Goal: Find specific page/section: Find specific page/section

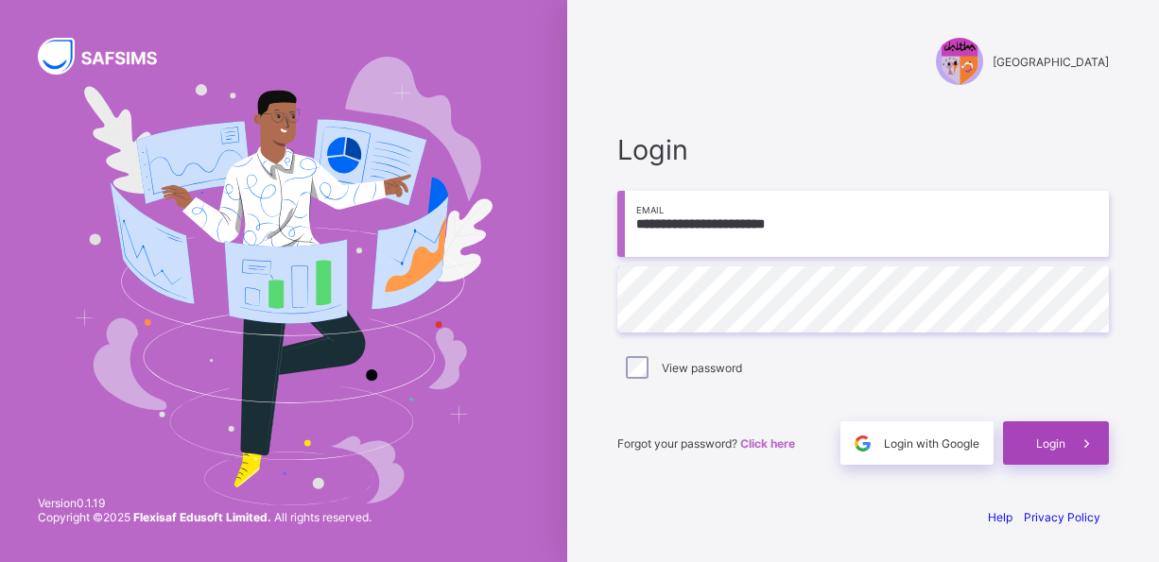
click at [1036, 441] on span "Login" at bounding box center [1050, 444] width 29 height 14
click at [1040, 442] on span "Login" at bounding box center [1050, 444] width 29 height 14
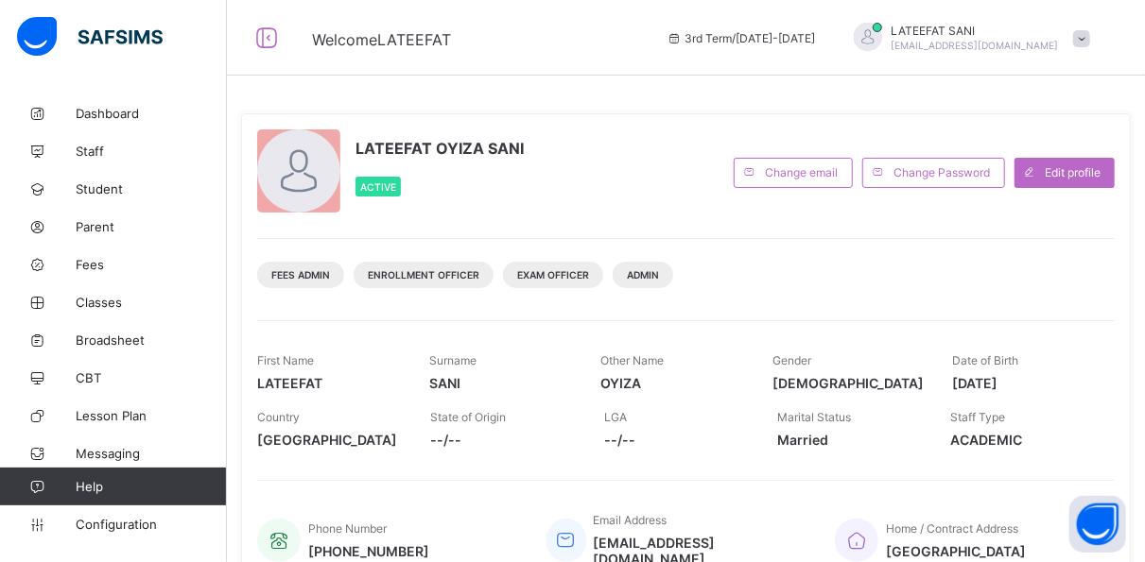
click at [739, 31] on span "3rd Term / [DATE]-[DATE]" at bounding box center [740, 38] width 149 height 14
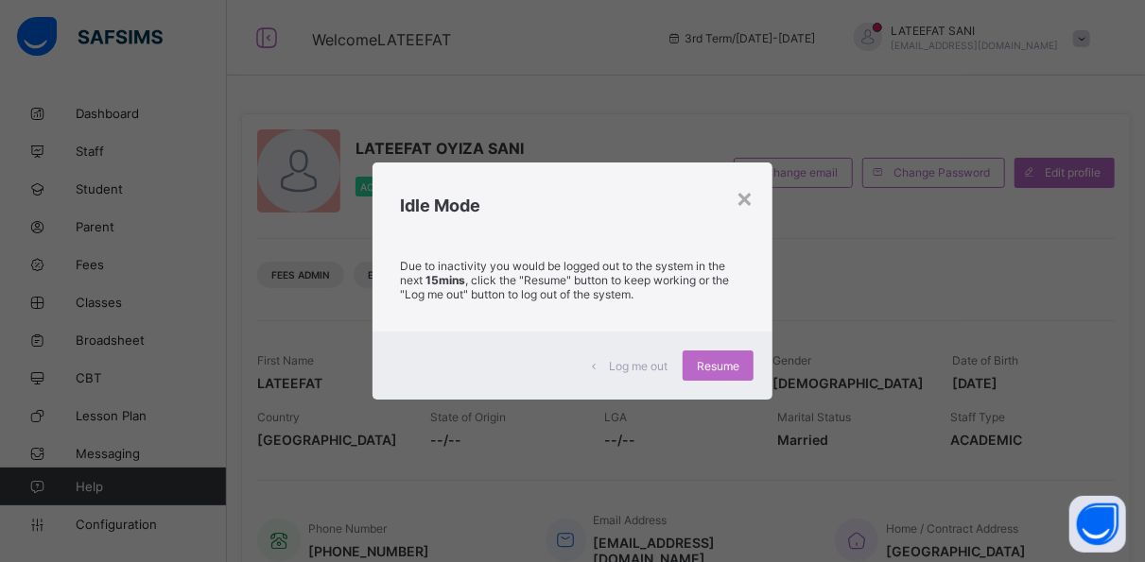
click at [763, 195] on div "Idle Mode" at bounding box center [572, 201] width 401 height 77
click at [744, 196] on div "×" at bounding box center [744, 198] width 18 height 32
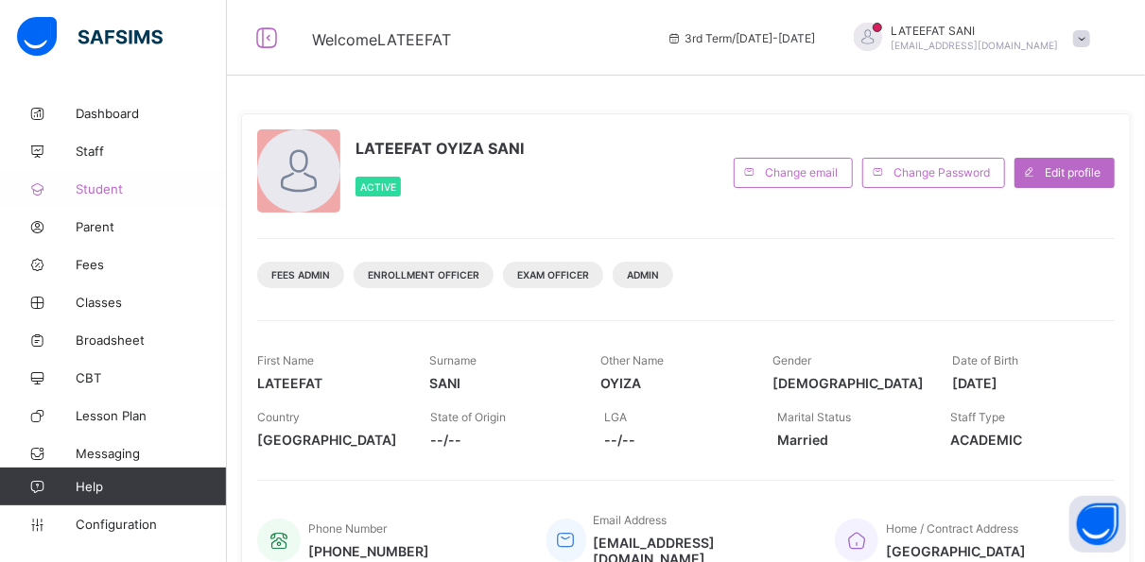
click at [115, 194] on span "Student" at bounding box center [151, 189] width 151 height 15
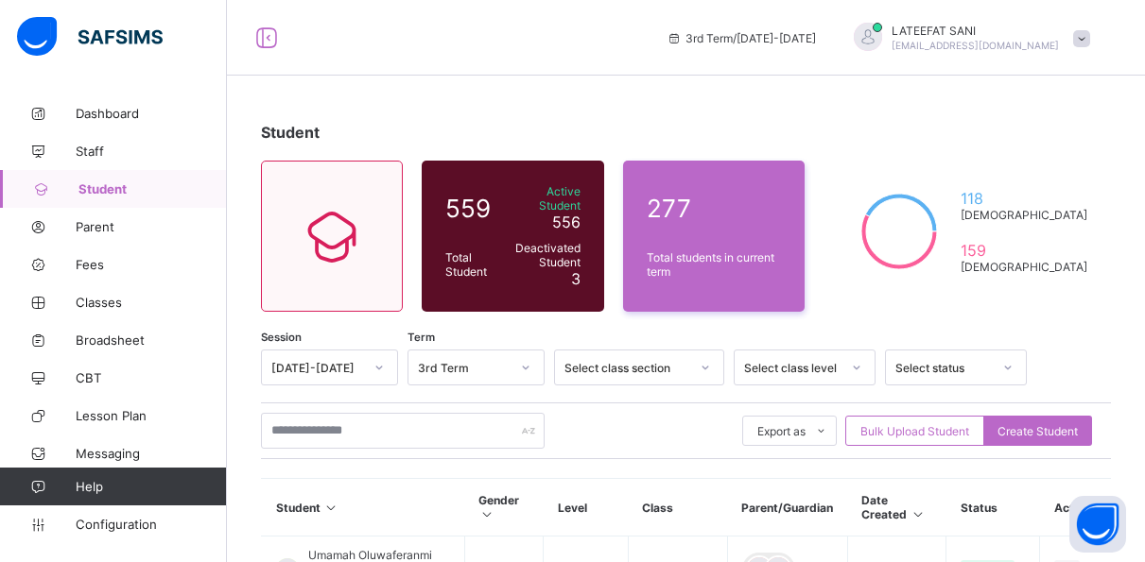
scroll to position [186, 0]
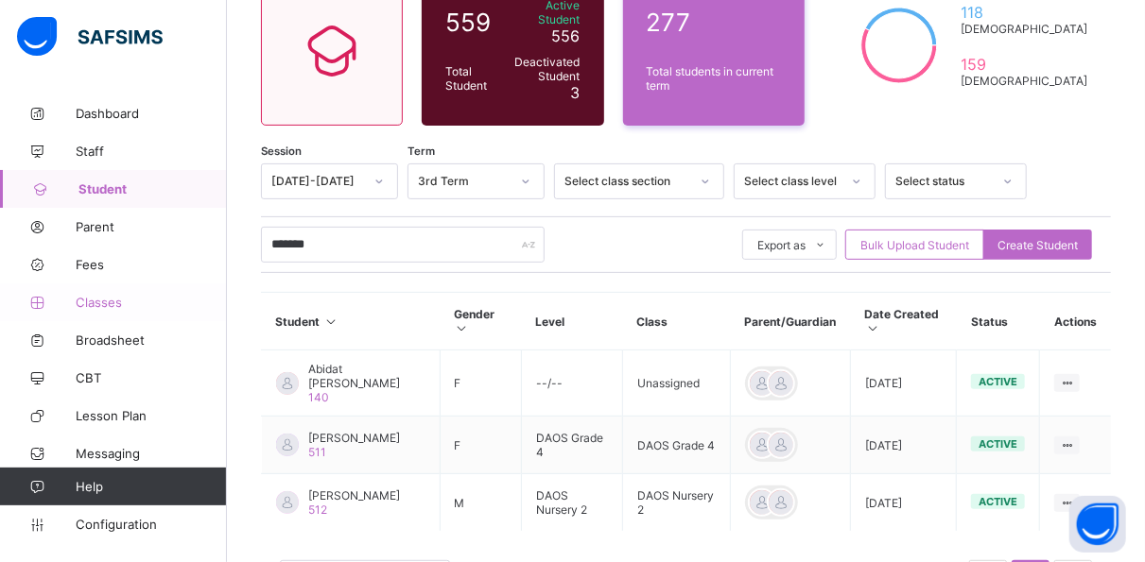
type input "*******"
click at [105, 303] on span "Classes" at bounding box center [151, 302] width 151 height 15
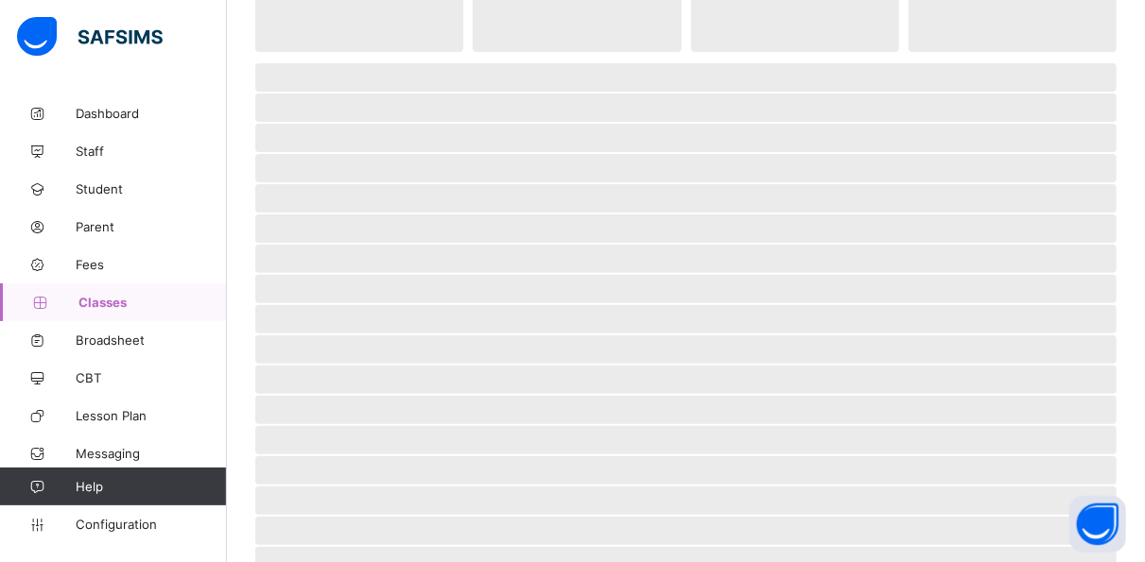
click at [105, 303] on span "Classes" at bounding box center [152, 302] width 148 height 15
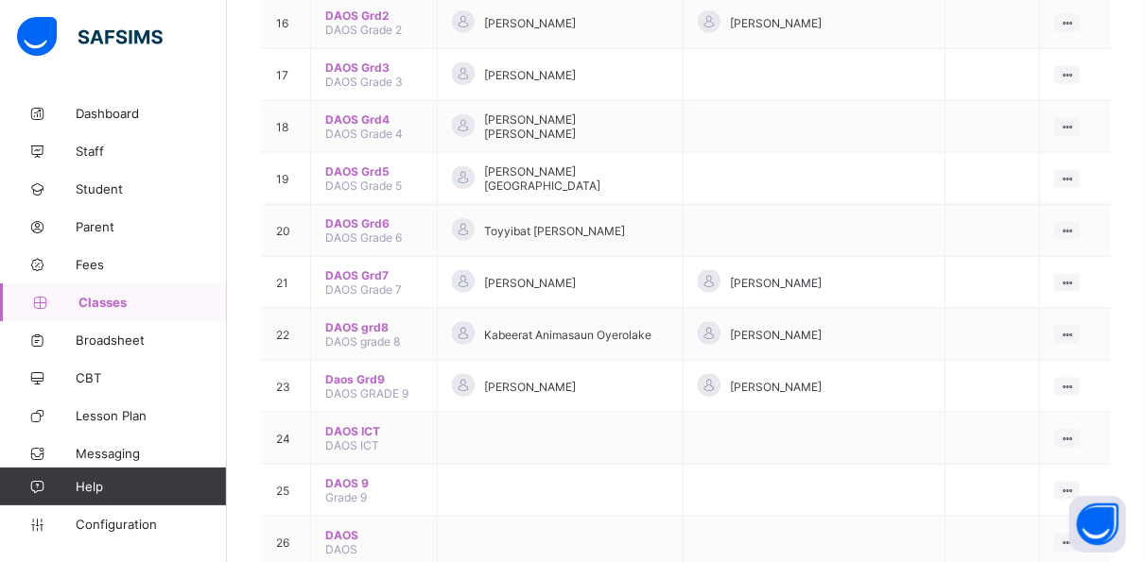
scroll to position [1034, 0]
click at [1017, 361] on div "View Class" at bounding box center [1017, 370] width 108 height 19
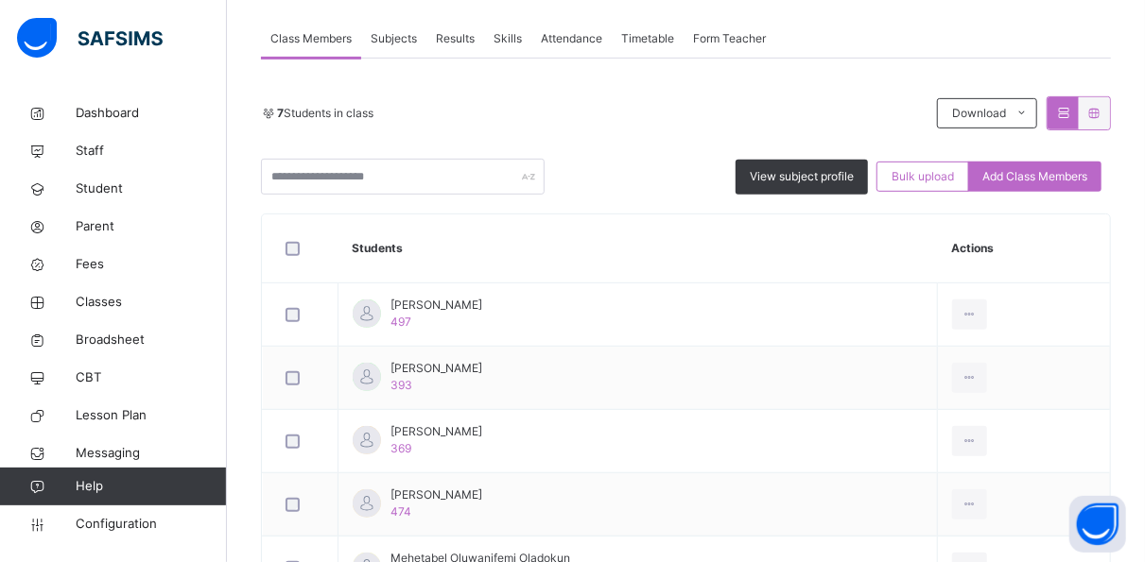
scroll to position [334, 0]
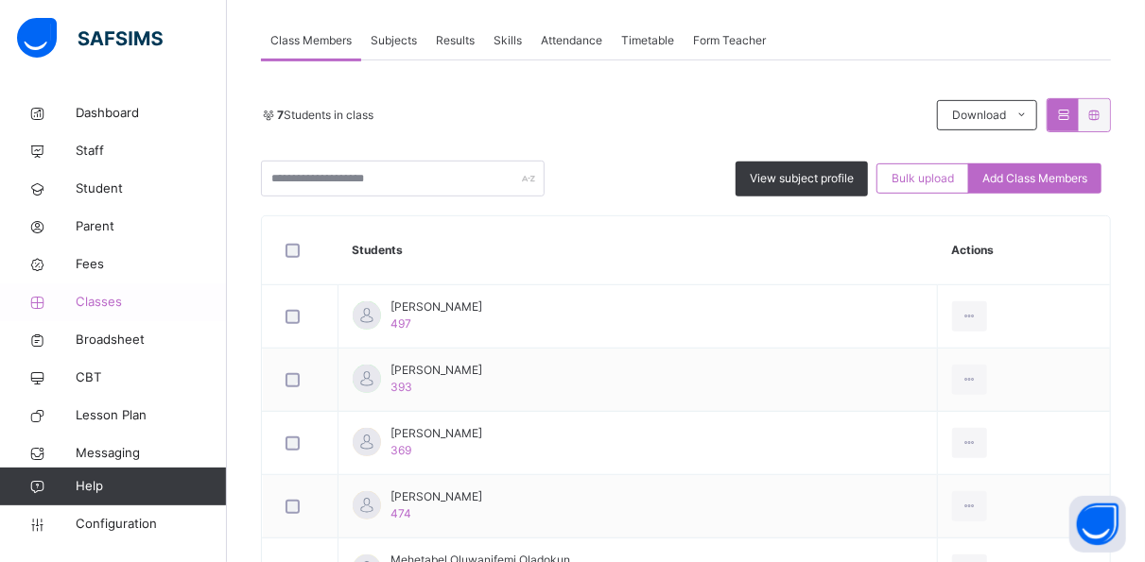
click at [110, 308] on span "Classes" at bounding box center [151, 302] width 151 height 19
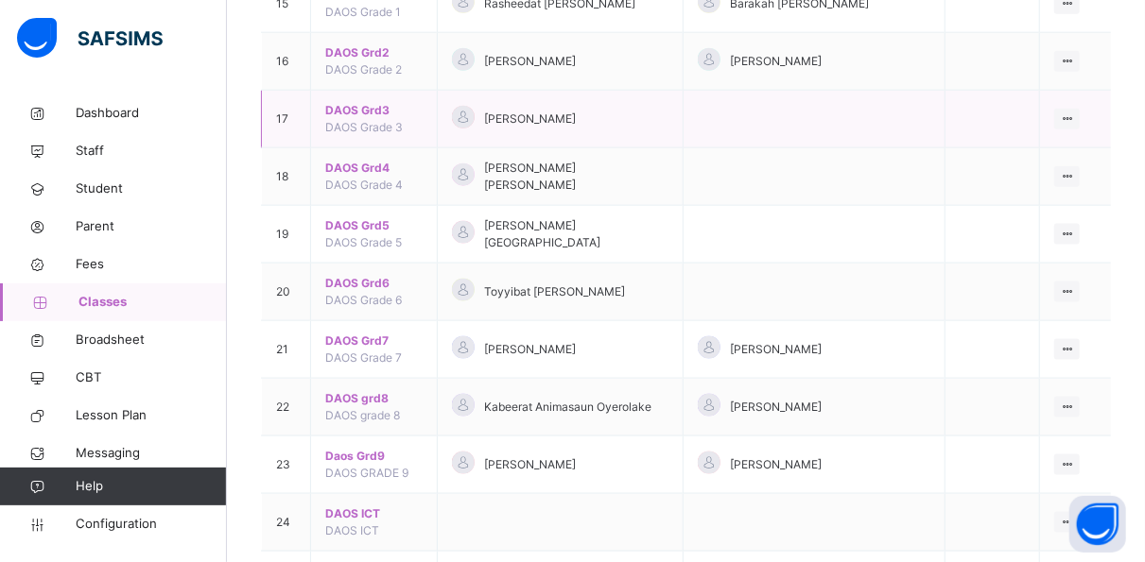
scroll to position [1113, 0]
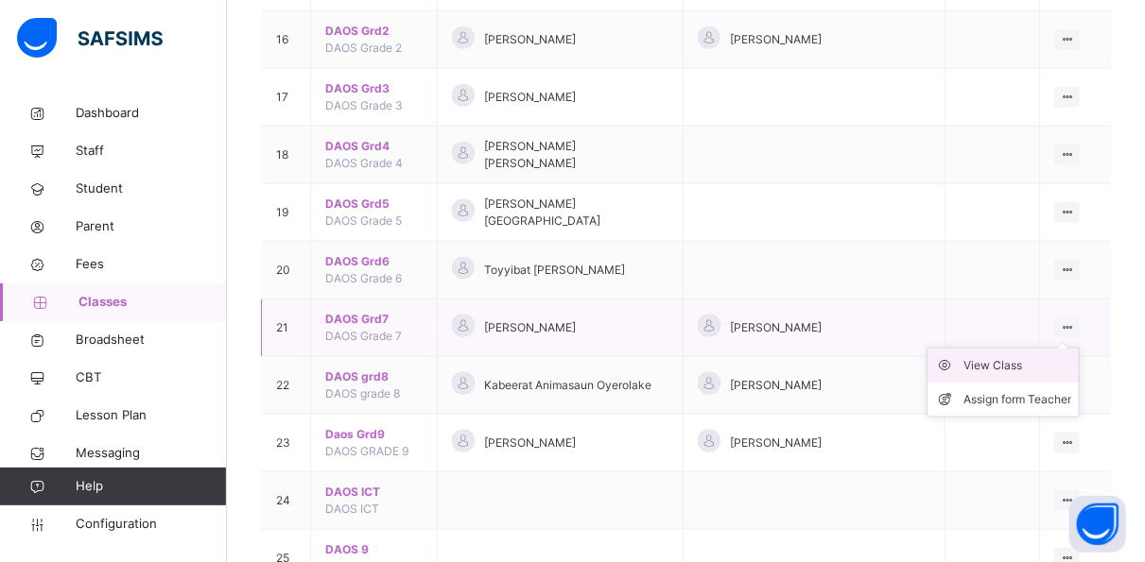
click at [1043, 356] on div "View Class" at bounding box center [1017, 365] width 108 height 19
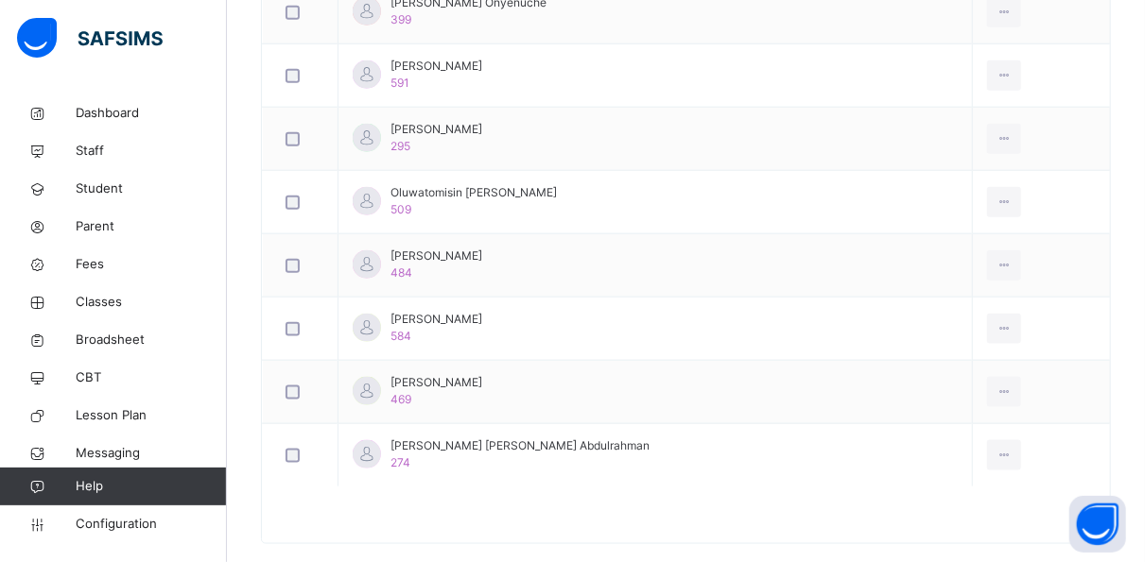
scroll to position [956, 0]
